Goal: Find specific page/section: Find specific page/section

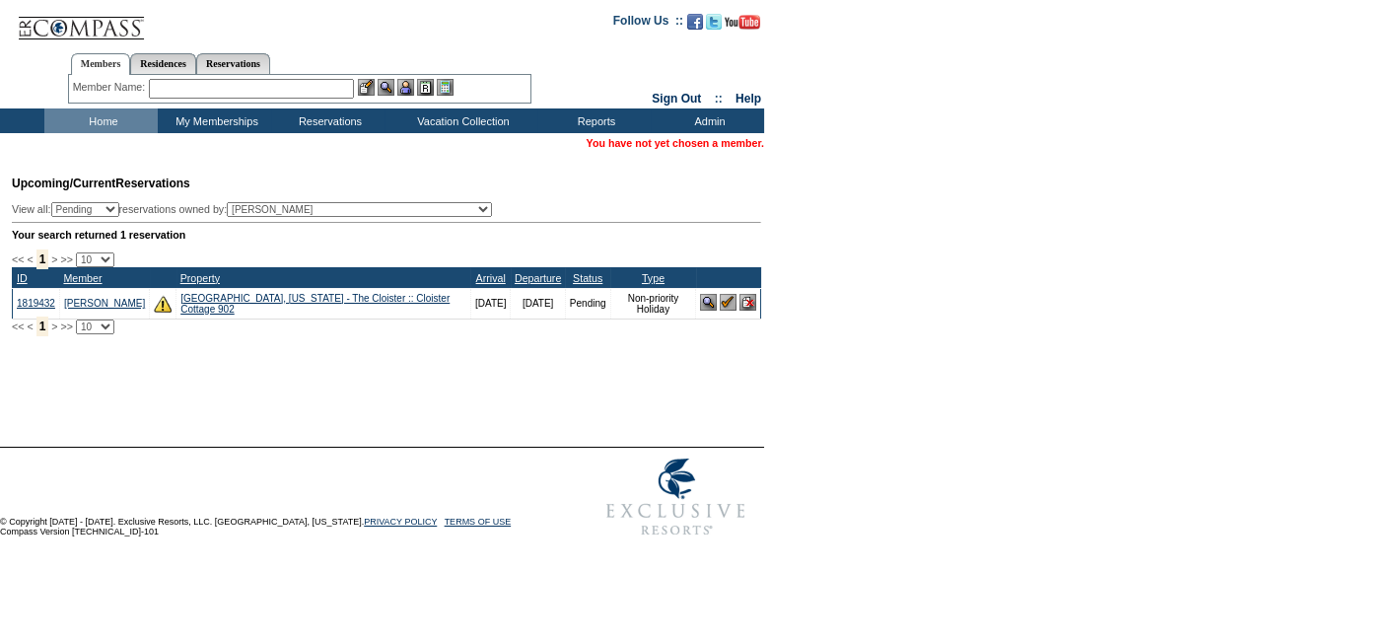
click at [201, 95] on input "text" at bounding box center [251, 89] width 205 height 20
type input "p"
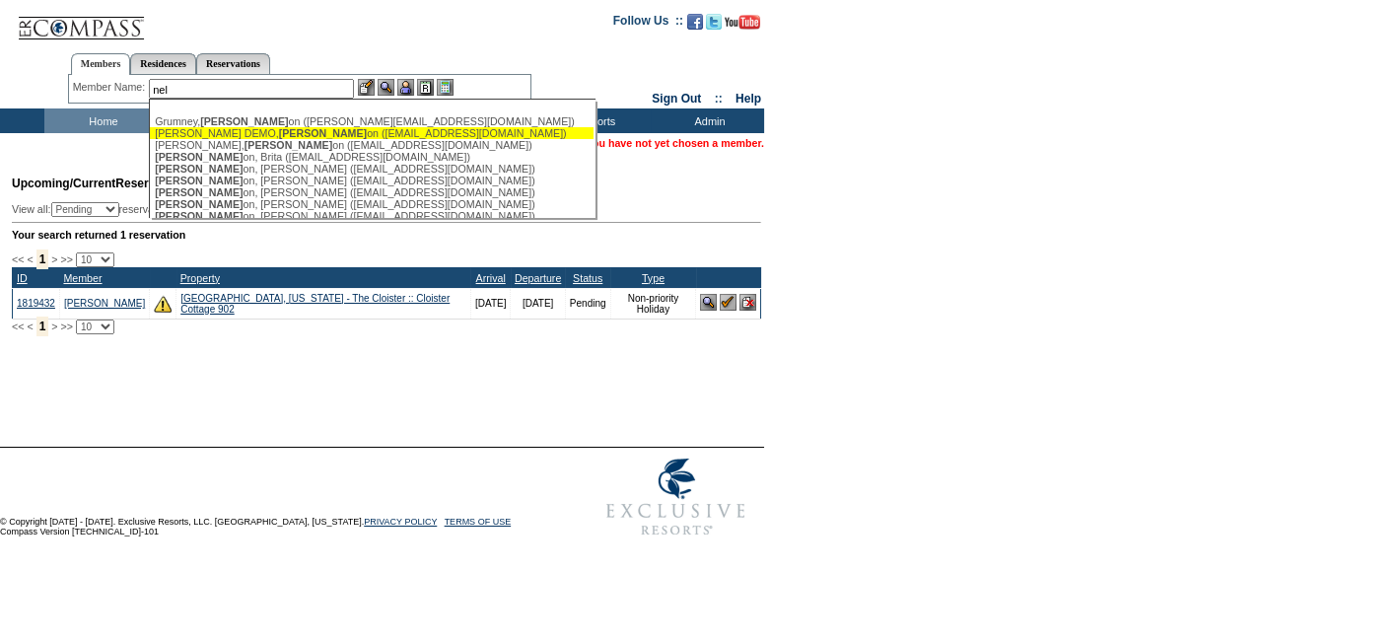
click at [404, 136] on div "[PERSON_NAME] DEMO, [PERSON_NAME] on ([EMAIL_ADDRESS][DOMAIN_NAME])" at bounding box center [372, 133] width 434 height 12
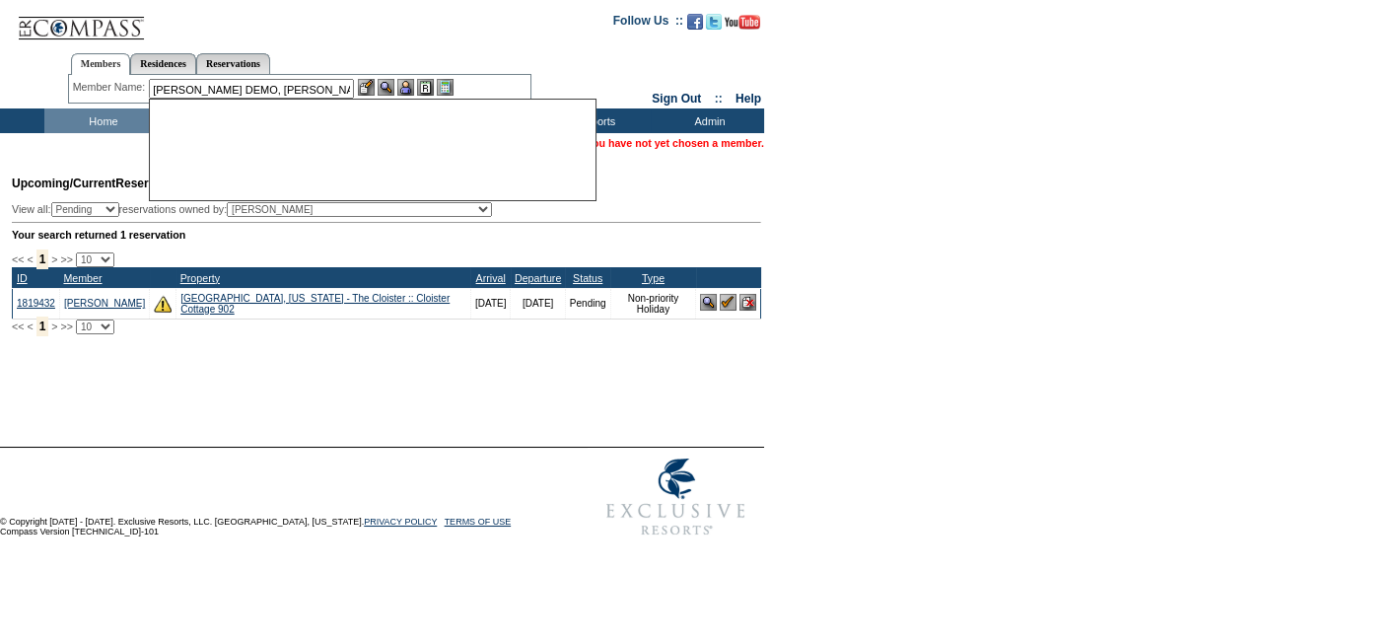
type input "[PERSON_NAME] DEMO, [PERSON_NAME] ([EMAIL_ADDRESS][DOMAIN_NAME]"
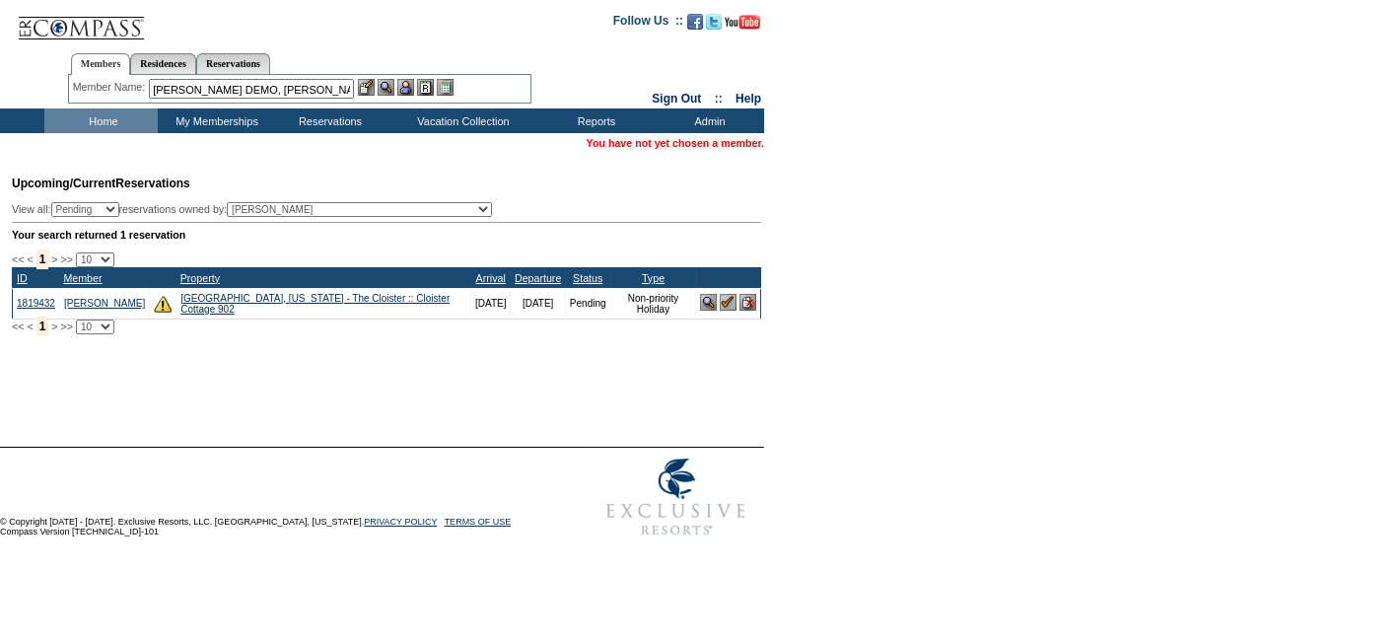
drag, startPoint x: 352, startPoint y: 87, endPoint x: 116, endPoint y: 91, distance: 235.7
click at [116, 91] on div "Member Name: [PERSON_NAME] DEMO, [PERSON_NAME] ([EMAIL_ADDRESS][DOMAIN_NAME] [P…" at bounding box center [300, 89] width 454 height 20
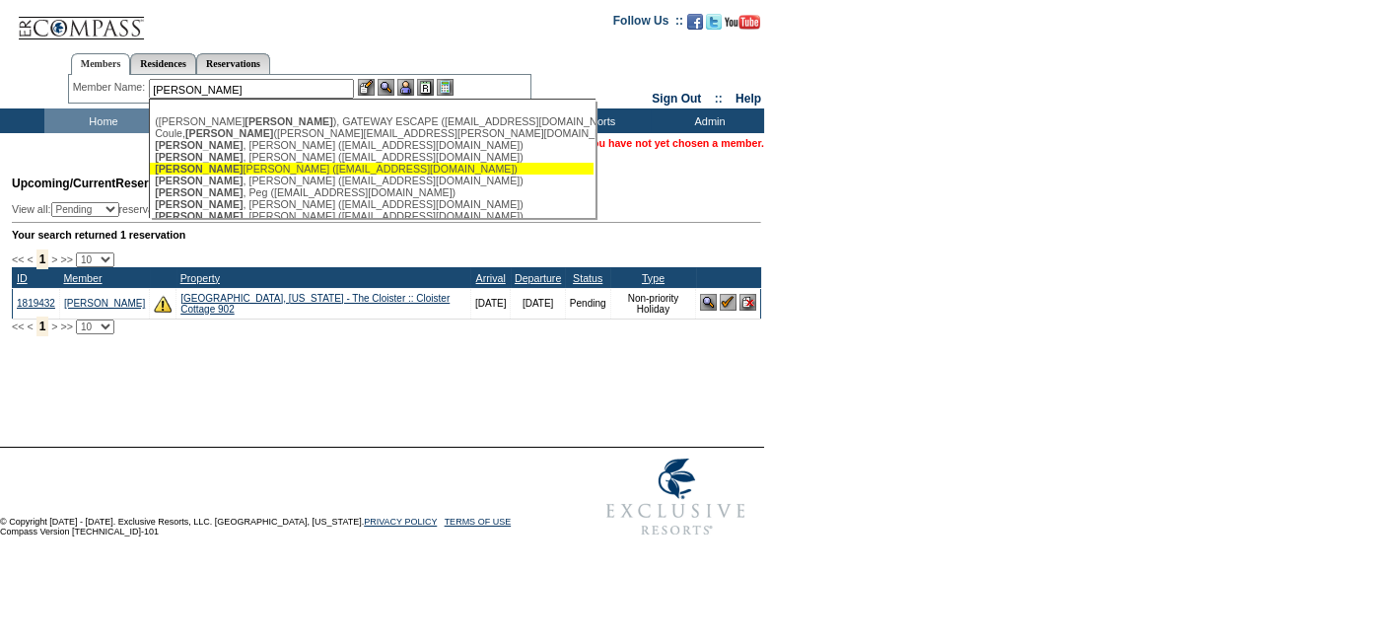
scroll to position [1, 0]
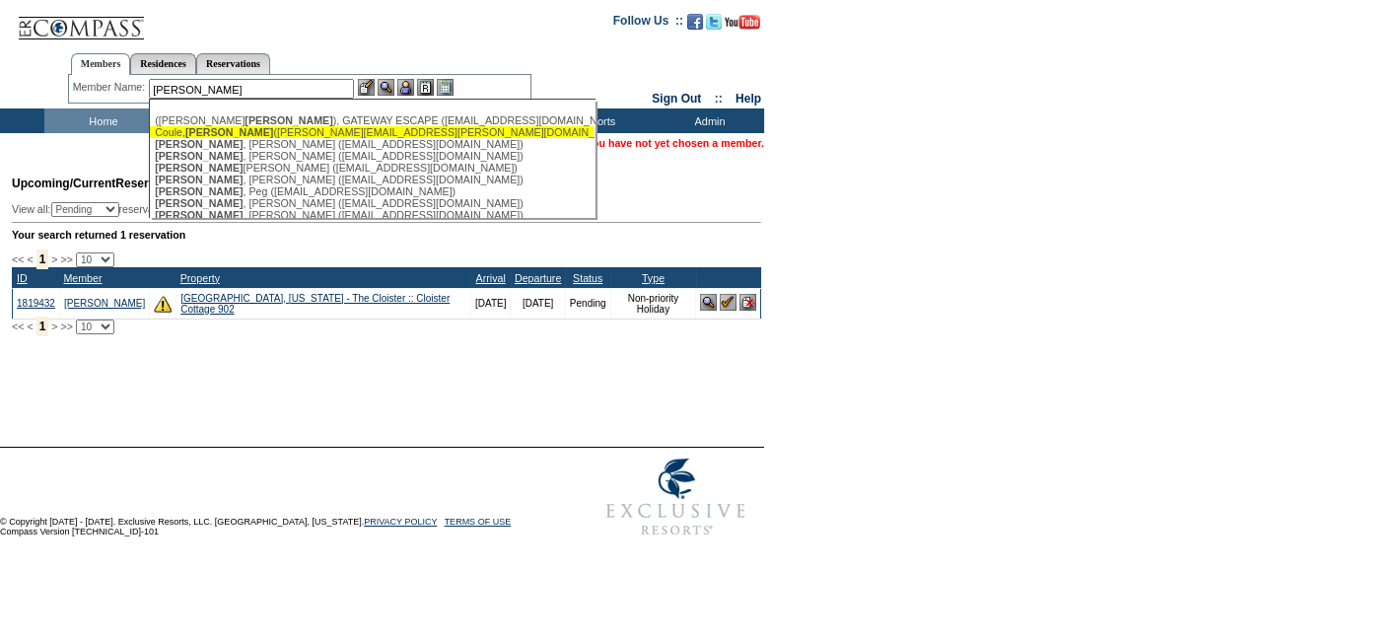
type input "[PERSON_NAME]"
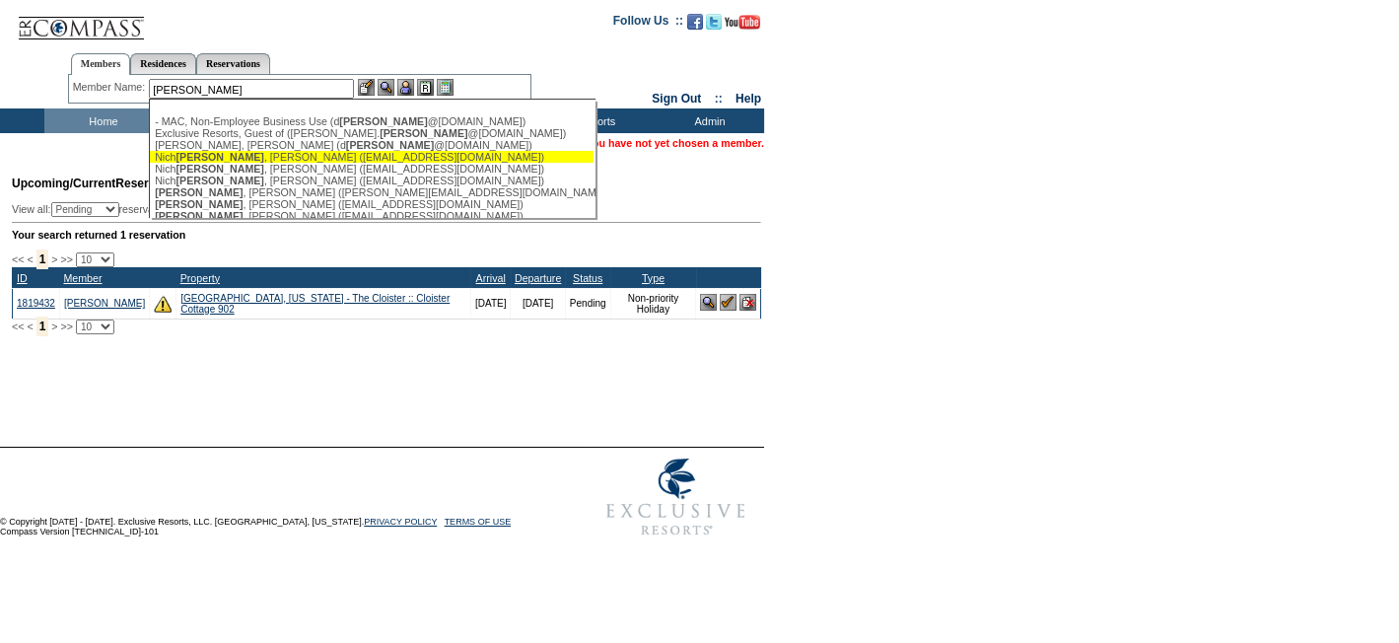
scroll to position [50, 0]
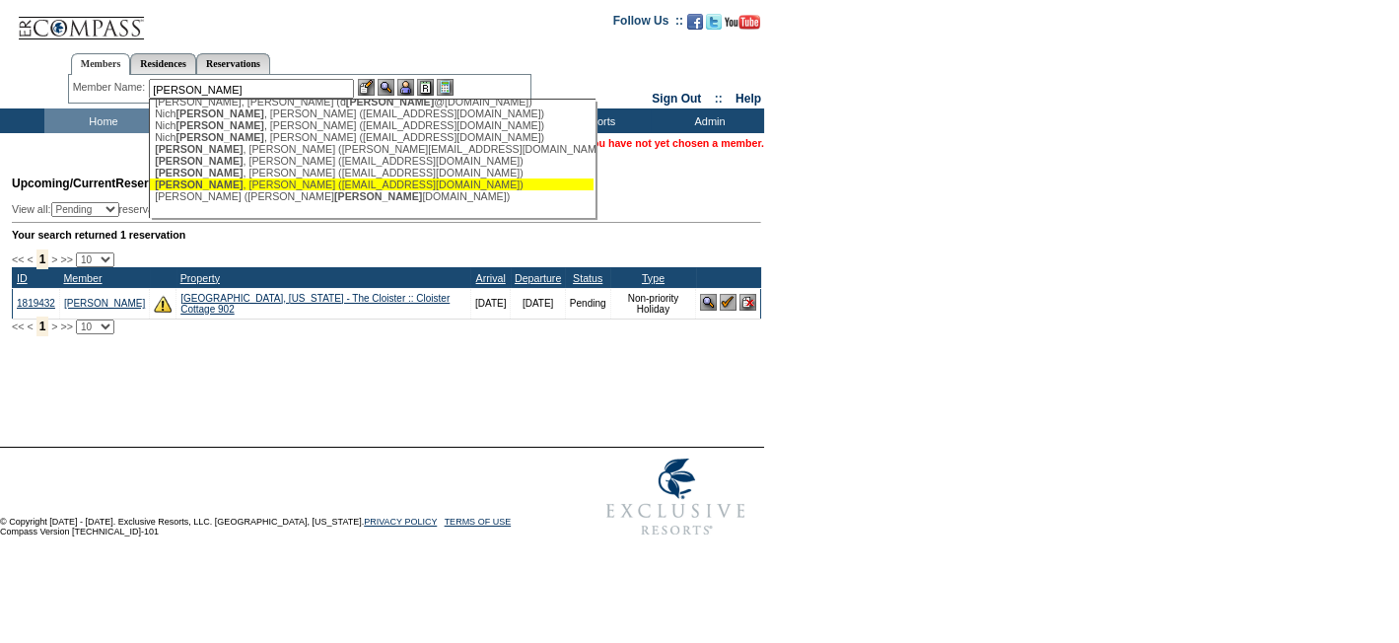
click at [226, 178] on div "[PERSON_NAME] ([EMAIL_ADDRESS][DOMAIN_NAME])" at bounding box center [372, 184] width 434 height 12
type input "[PERSON_NAME] ([EMAIL_ADDRESS][DOMAIN_NAME])"
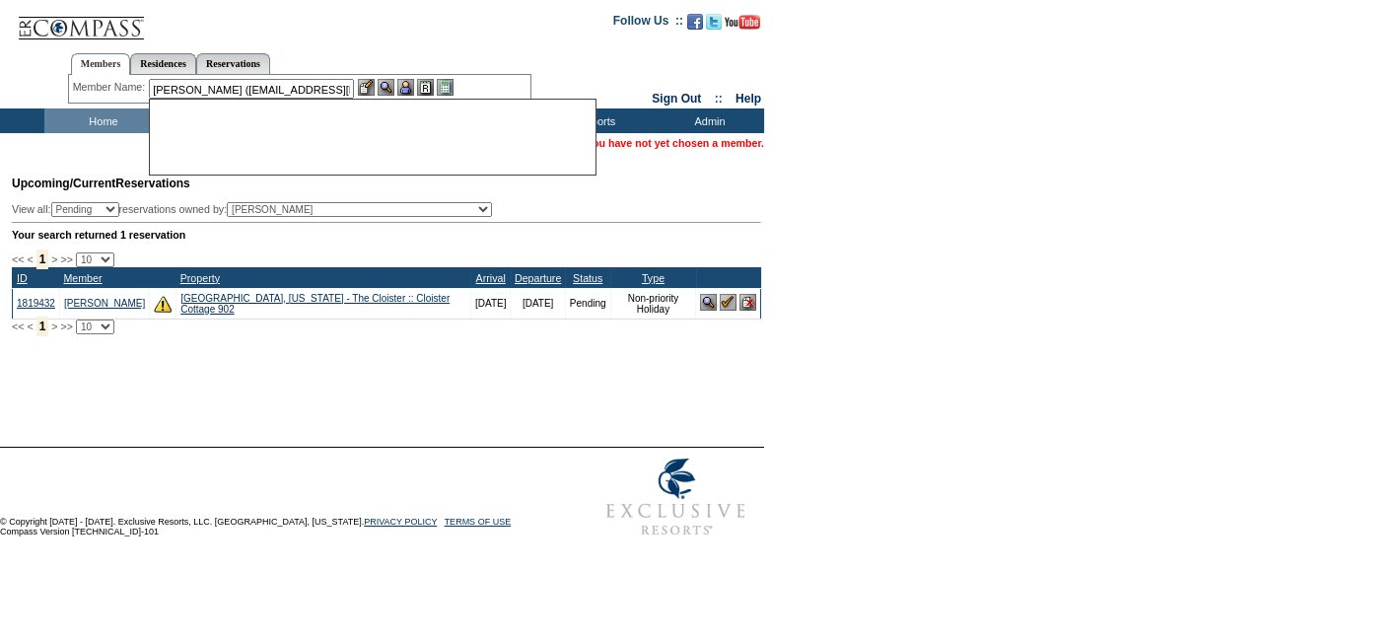
scroll to position [0, 0]
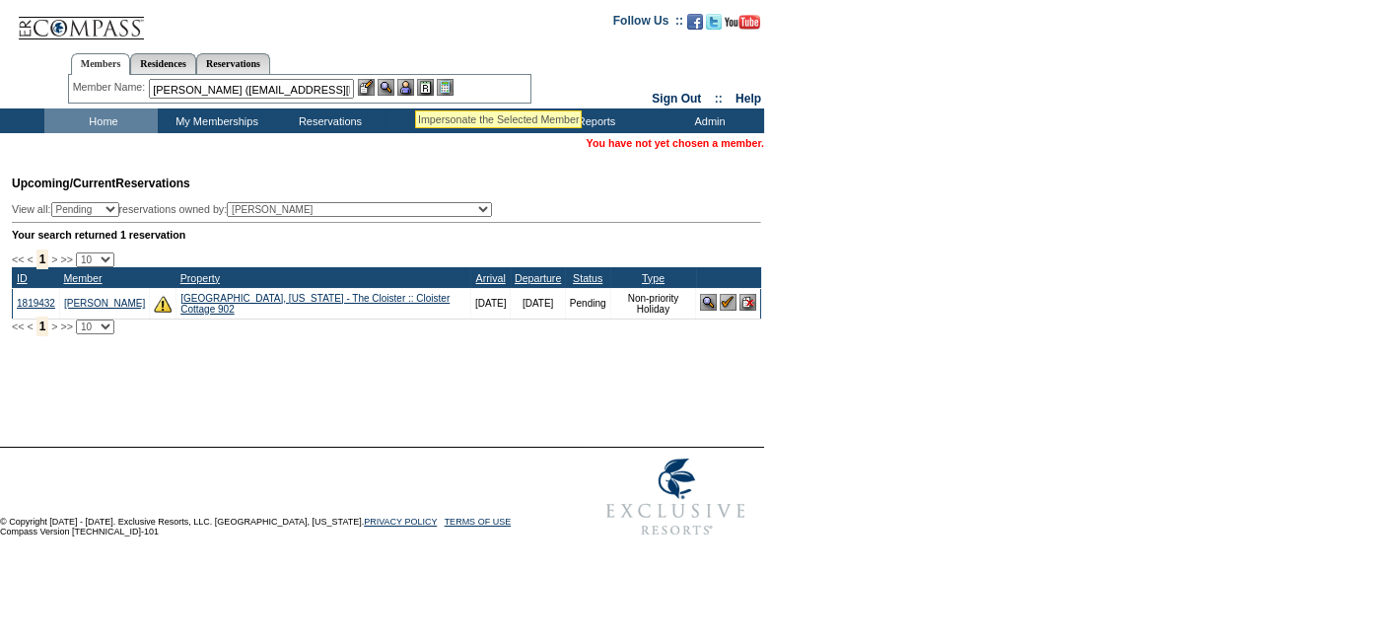
click at [413, 85] on img at bounding box center [405, 87] width 17 height 17
click at [394, 84] on img at bounding box center [386, 87] width 17 height 17
